Goal: Transaction & Acquisition: Subscribe to service/newsletter

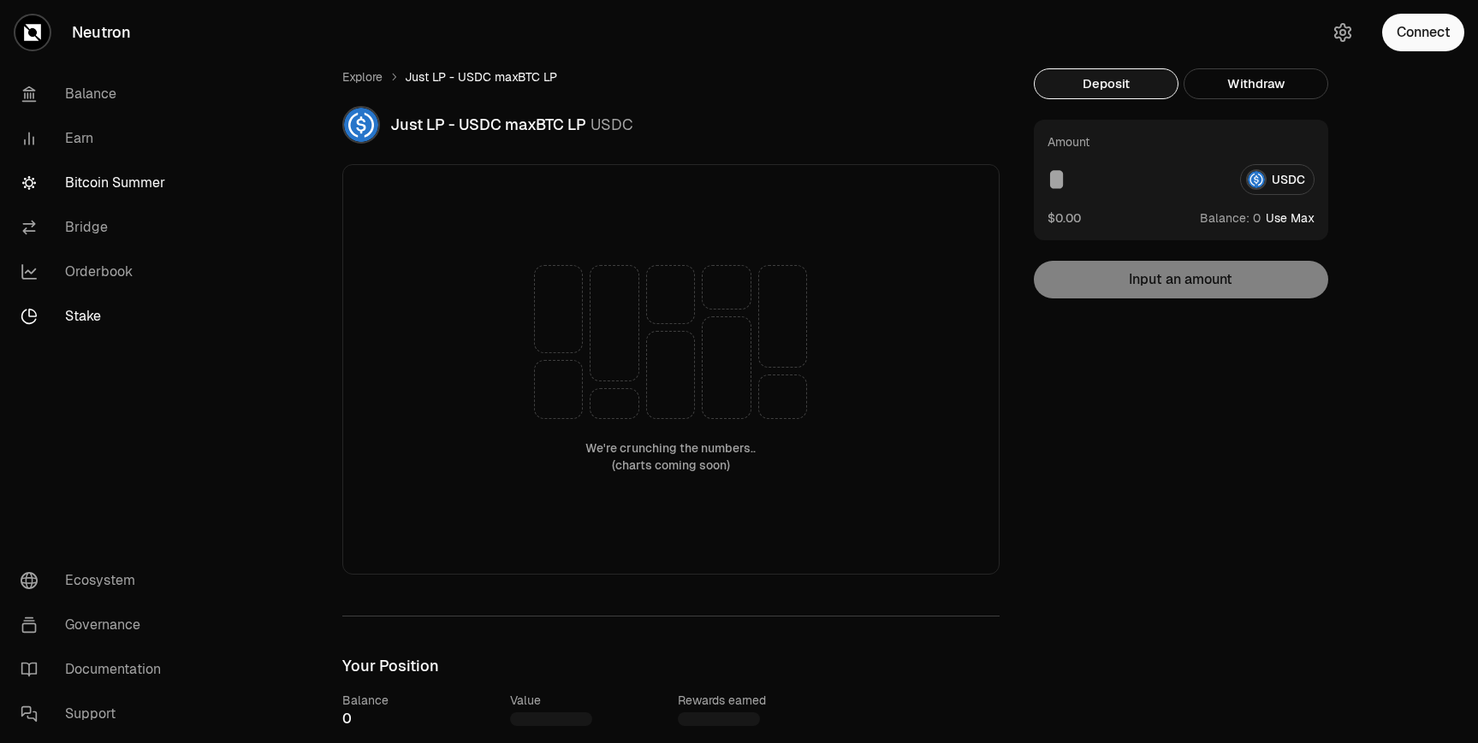
click at [93, 316] on link "Stake" at bounding box center [96, 316] width 178 height 44
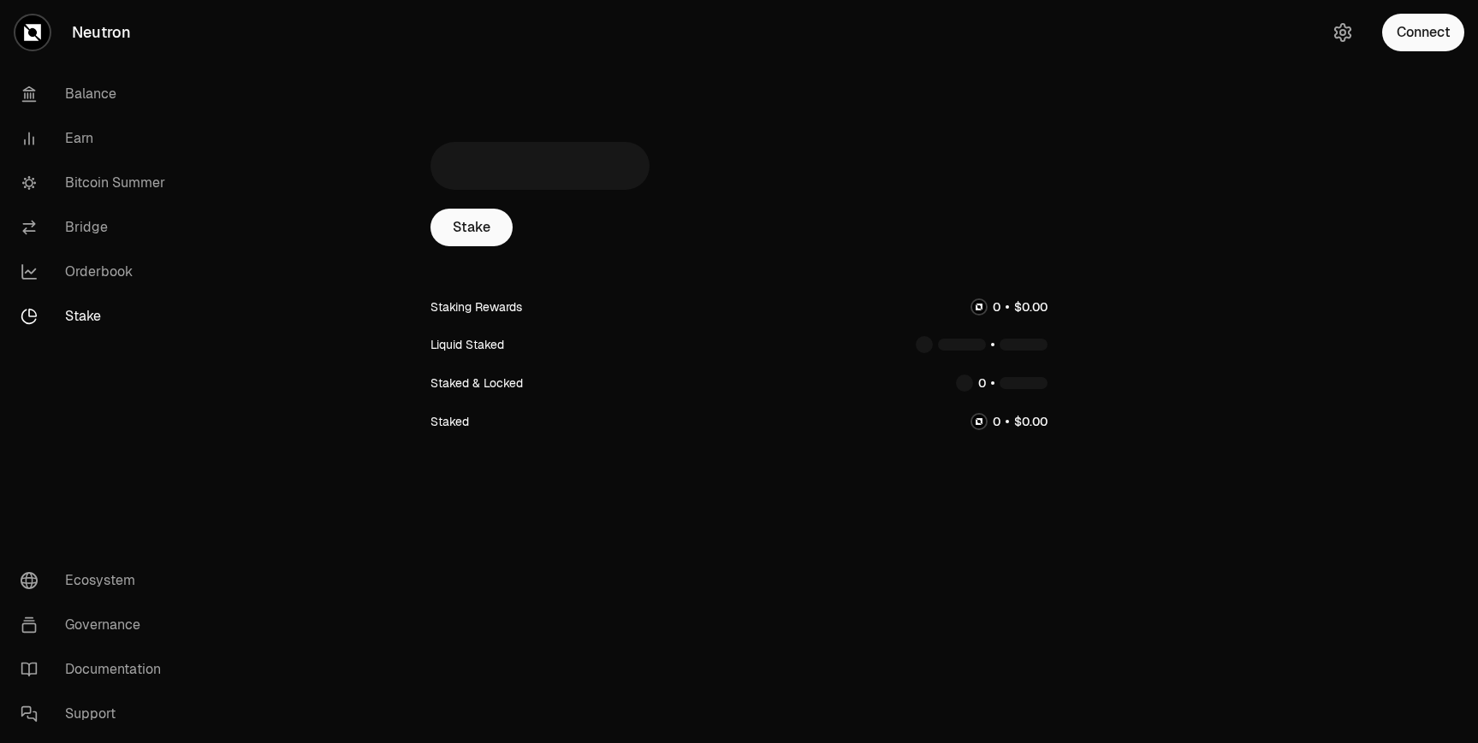
click at [480, 337] on div "Staking Rewards Liquid Staked Staked & Locked Staked" at bounding box center [738, 363] width 617 height 153
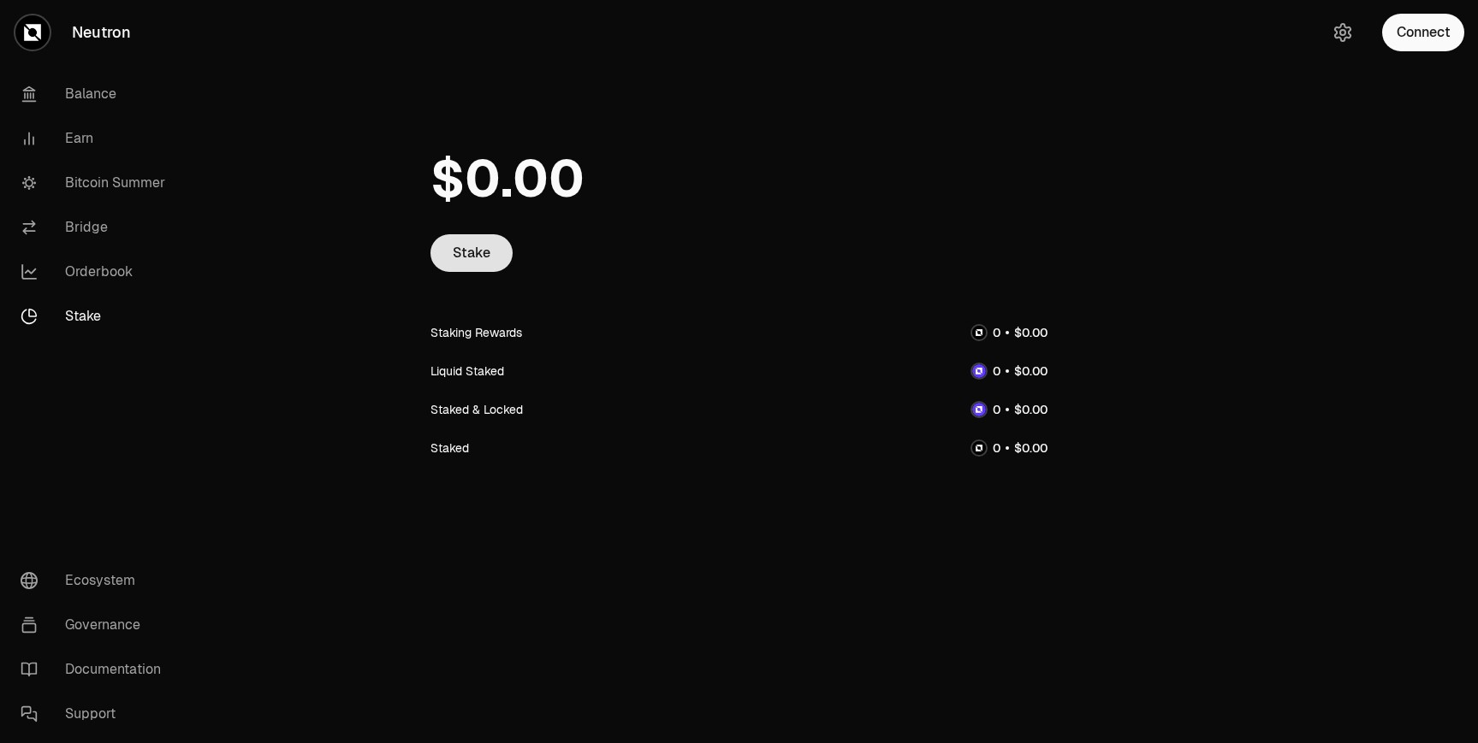
click at [466, 252] on link "Stake" at bounding box center [471, 253] width 82 height 38
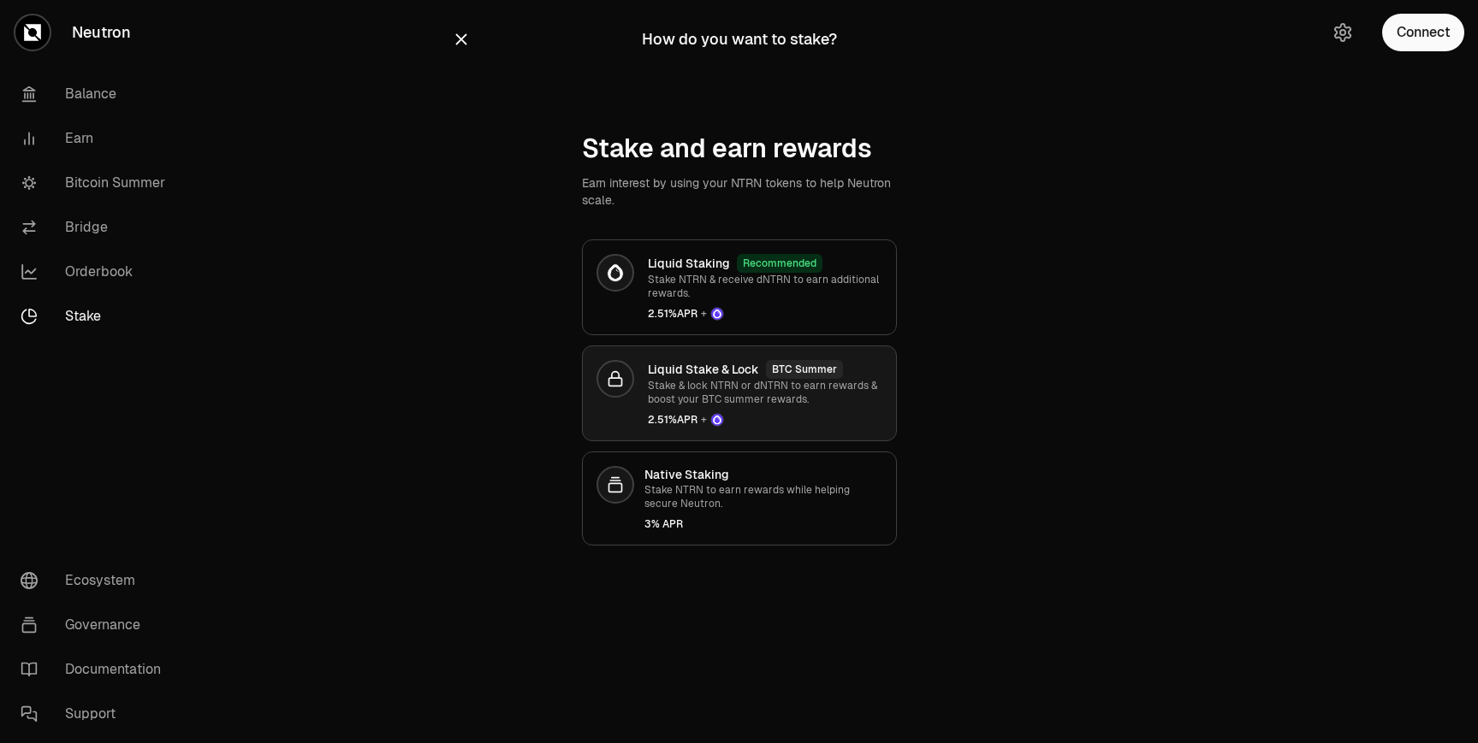
click at [662, 383] on p "Stake & lock NTRN or dNTRN to earn rewards & boost your BTC summer rewards." at bounding box center [765, 392] width 234 height 27
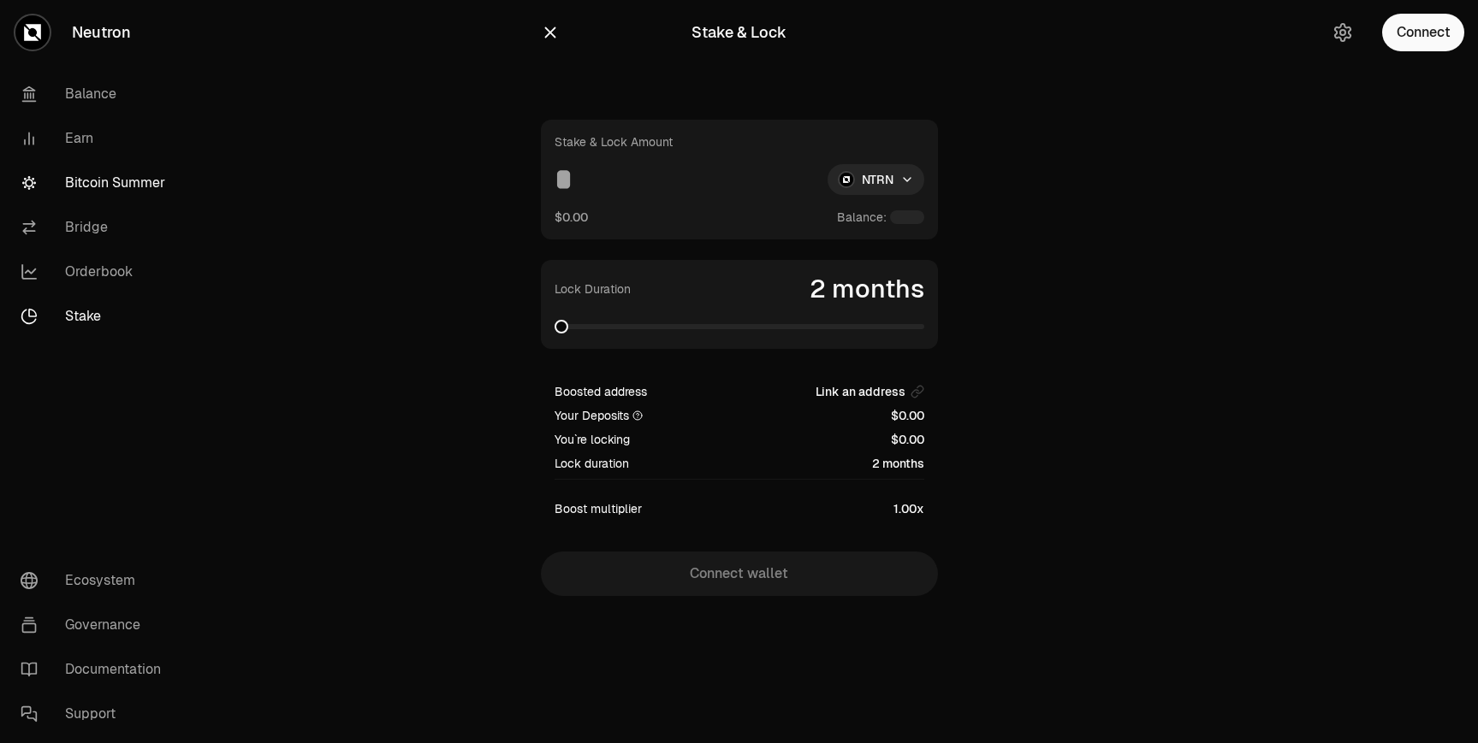
click at [118, 179] on link "Bitcoin Summer" at bounding box center [96, 183] width 178 height 44
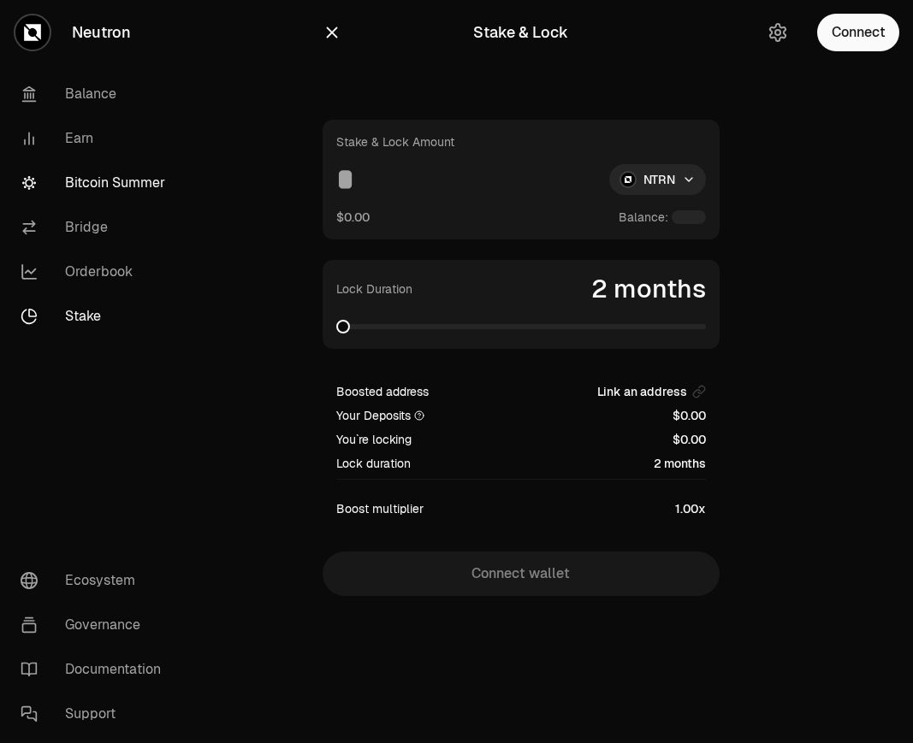
click at [102, 190] on link "Bitcoin Summer" at bounding box center [96, 183] width 178 height 44
